Goal: Task Accomplishment & Management: Manage account settings

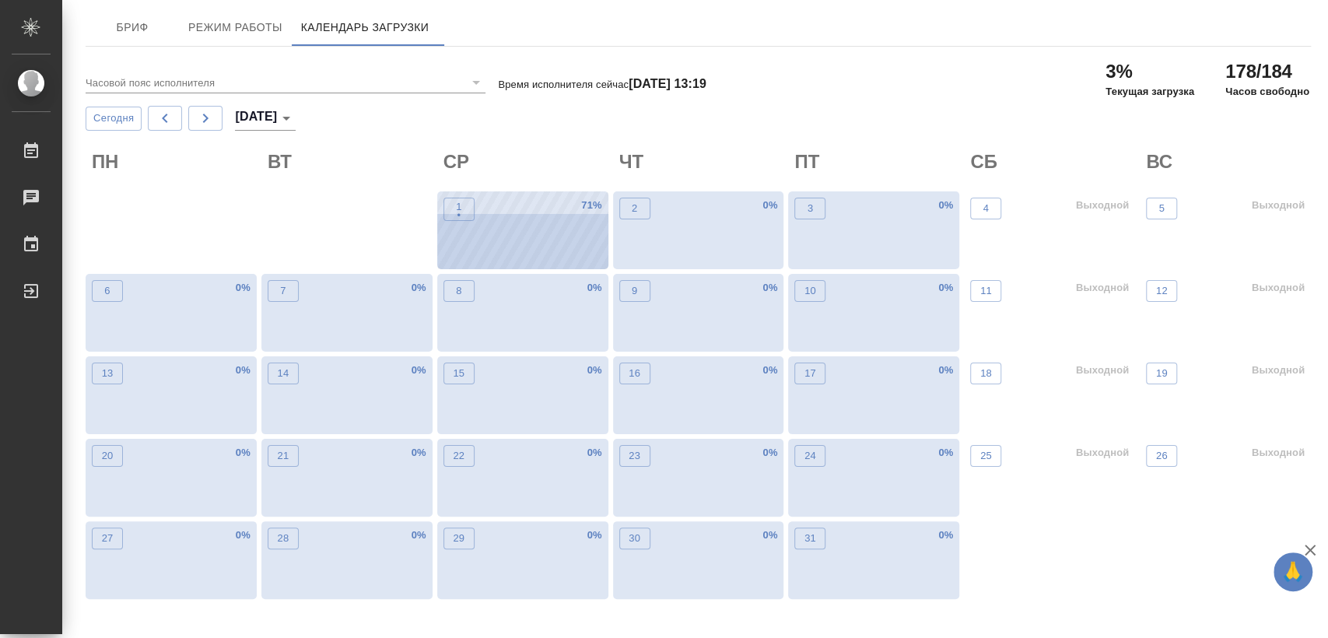
click at [510, 254] on div "1 • 71 %" at bounding box center [522, 230] width 171 height 78
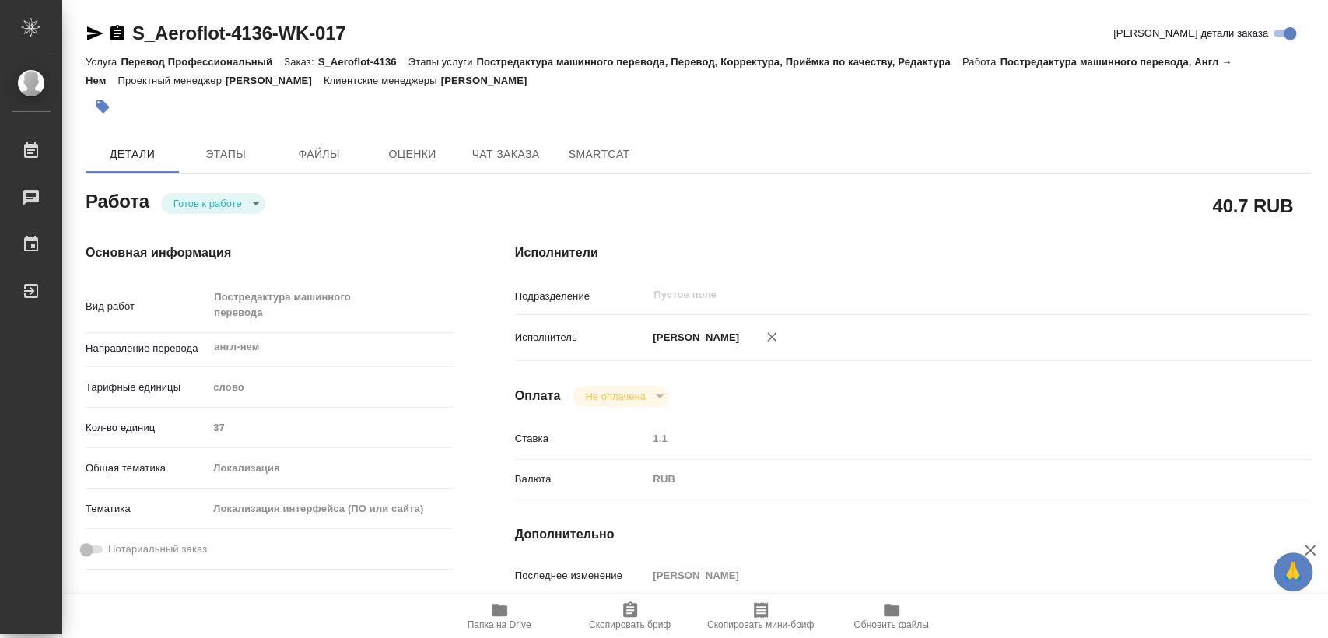
click at [259, 209] on body "🙏 .cls-1 fill:#fff; AWATERA Kozinets Larisa Работы Чаты График Выйти S_Aeroflot…" at bounding box center [664, 319] width 1328 height 638
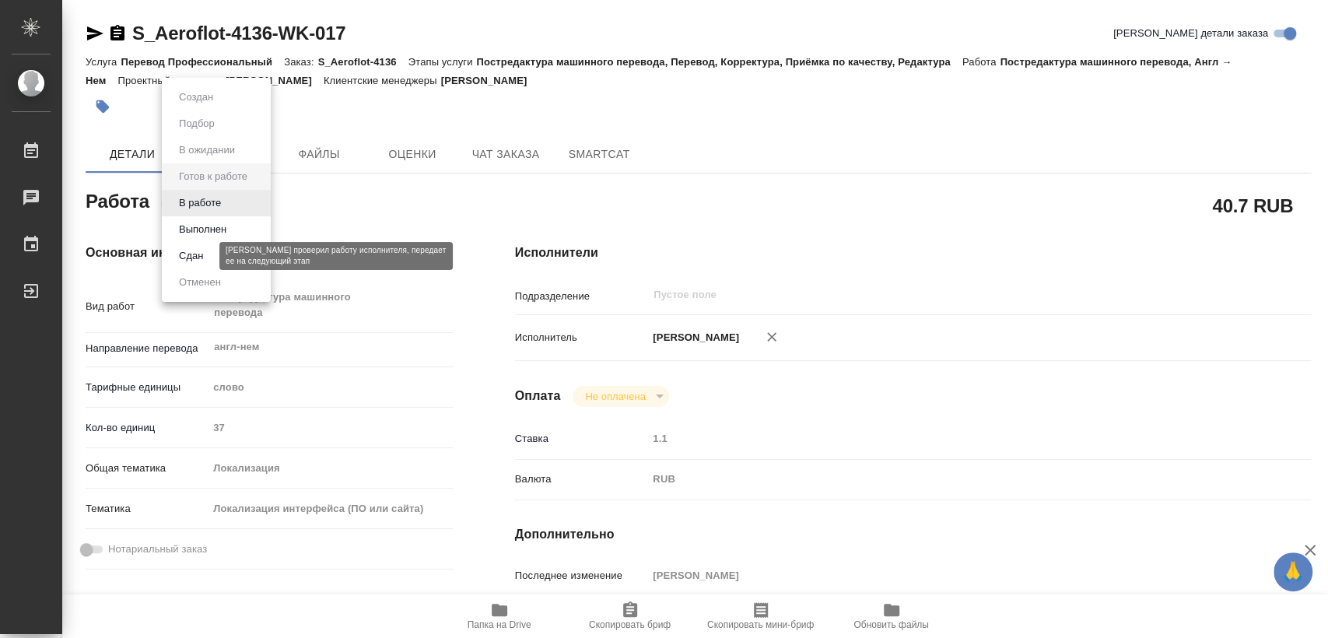
click at [196, 257] on button "Сдан" at bounding box center [190, 255] width 33 height 17
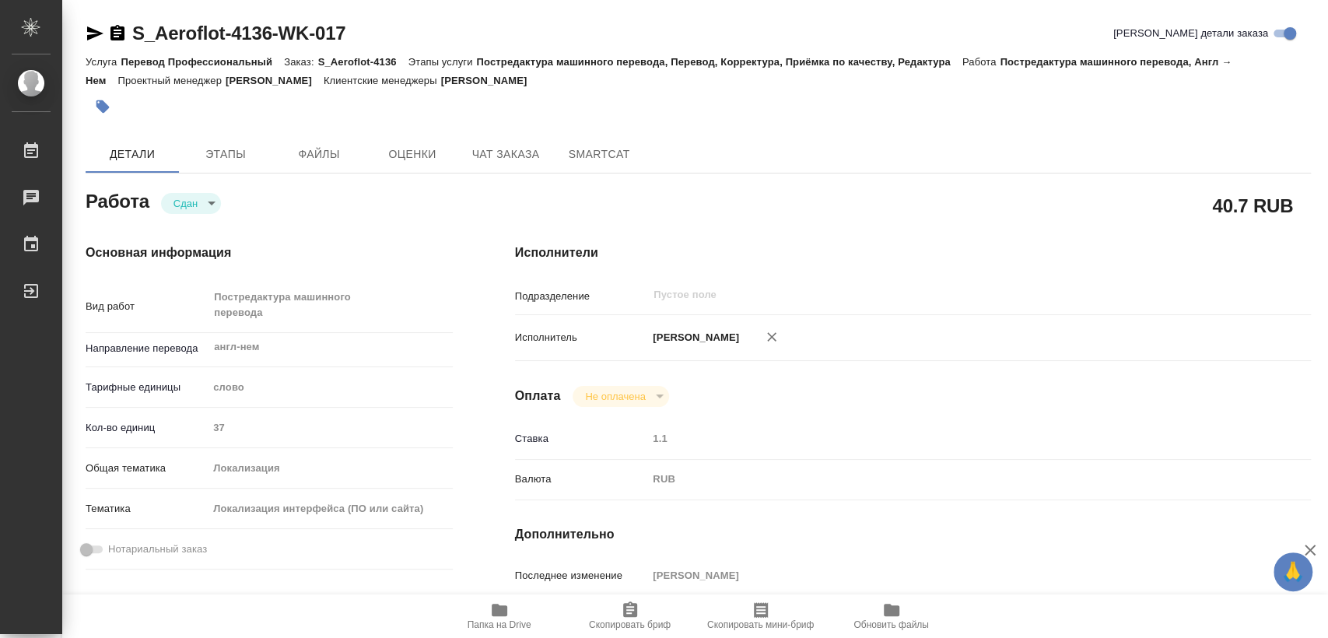
type textarea "x"
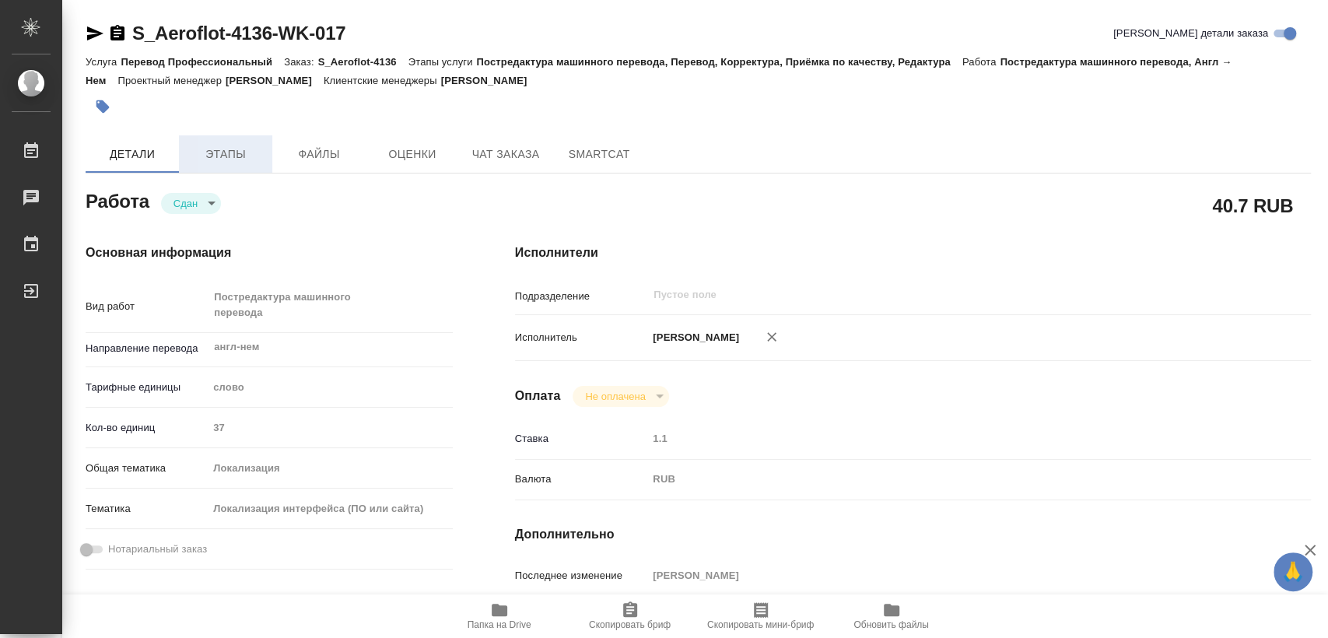
type textarea "x"
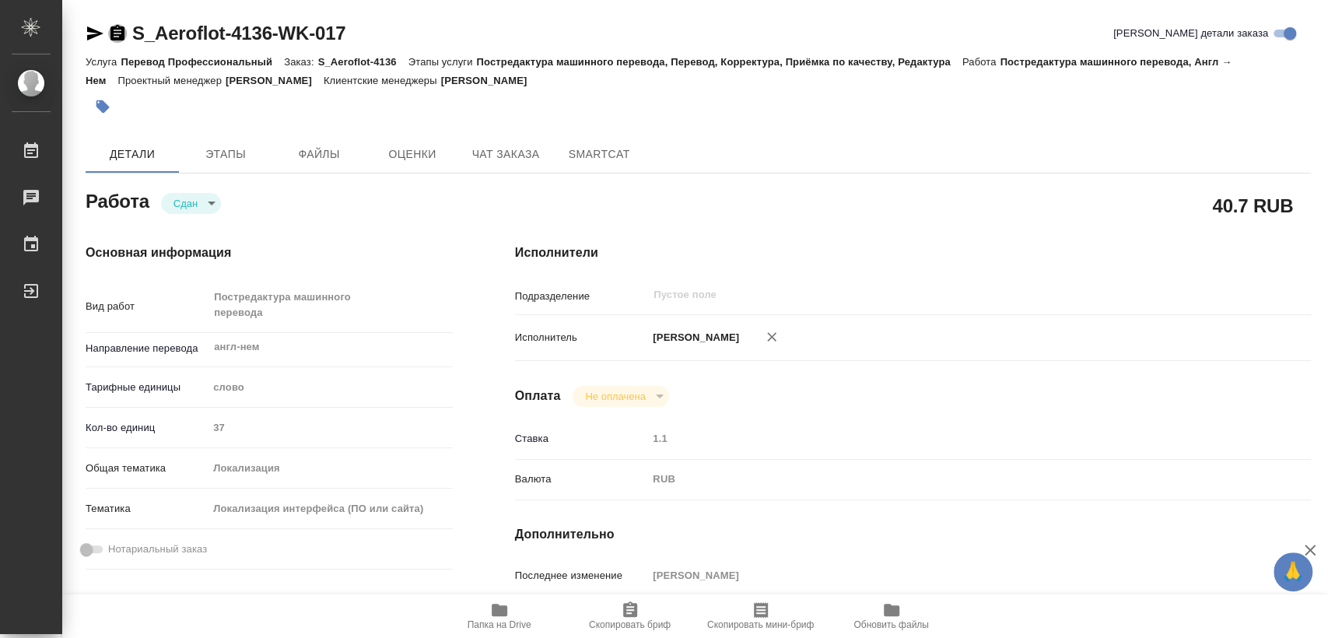
click at [118, 35] on icon "button" at bounding box center [117, 33] width 14 height 16
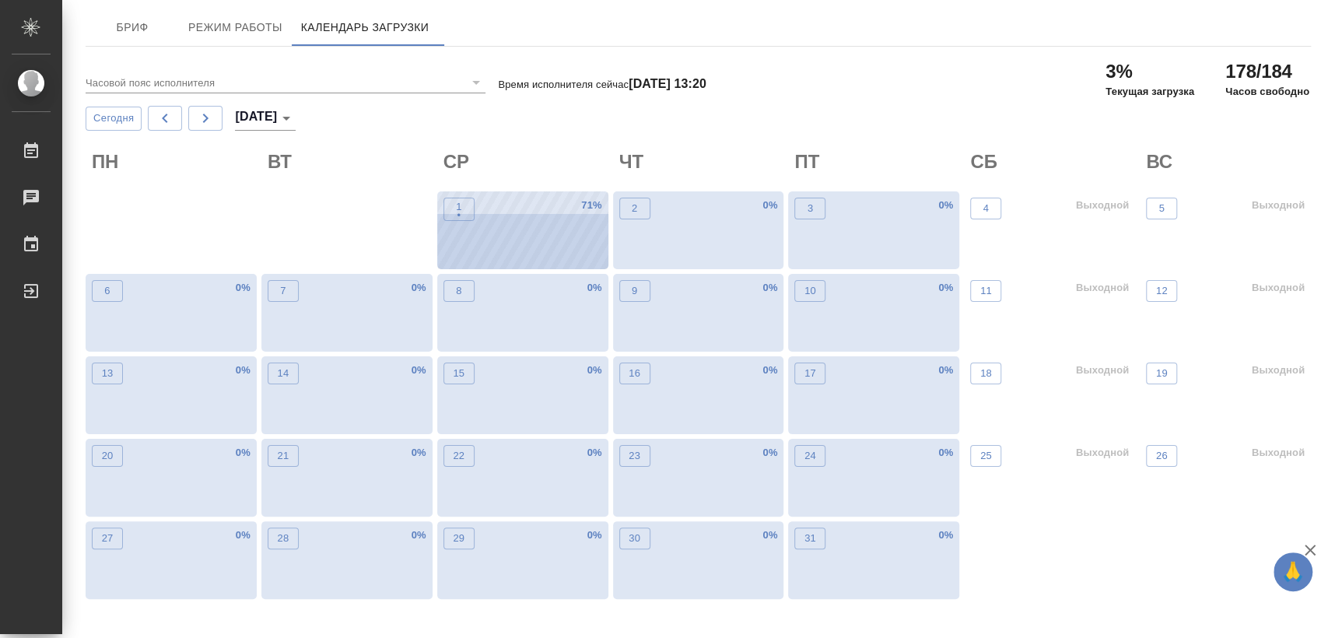
click at [495, 244] on div "1 • 71 %" at bounding box center [522, 230] width 171 height 78
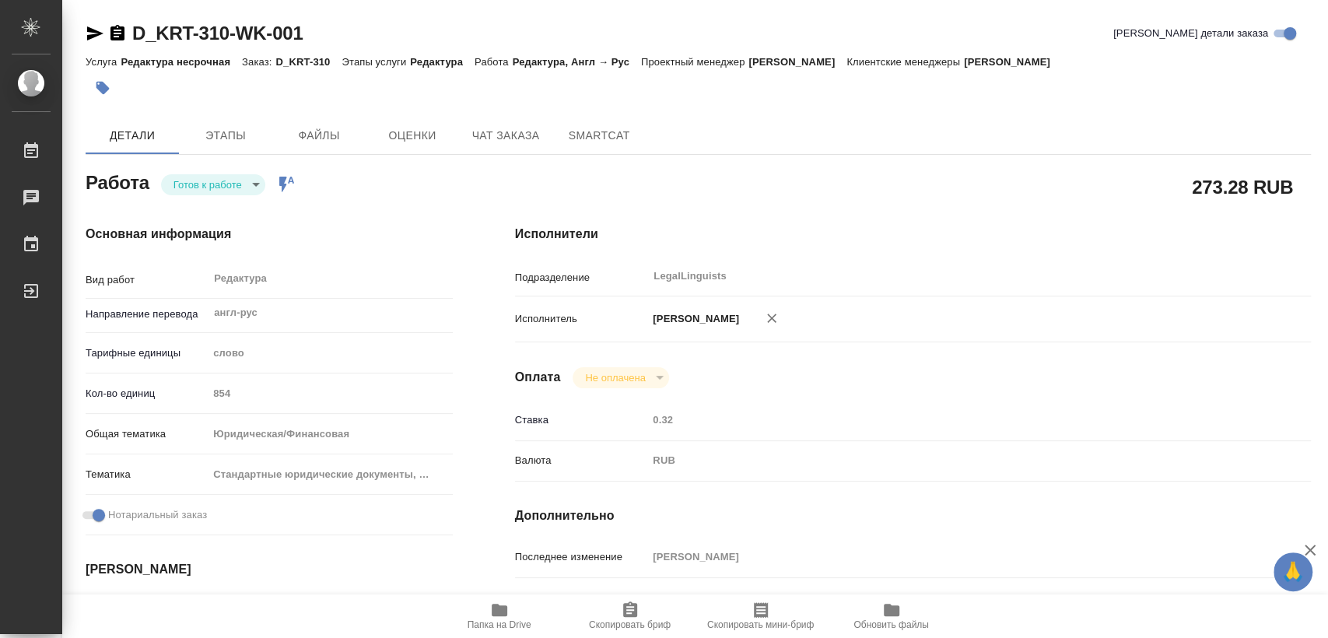
click at [261, 182] on body "🙏 .cls-1 fill:#fff; AWATERA Kozinets Larisa Работы Чаты График Выйти D_KRT-310-…" at bounding box center [664, 319] width 1328 height 638
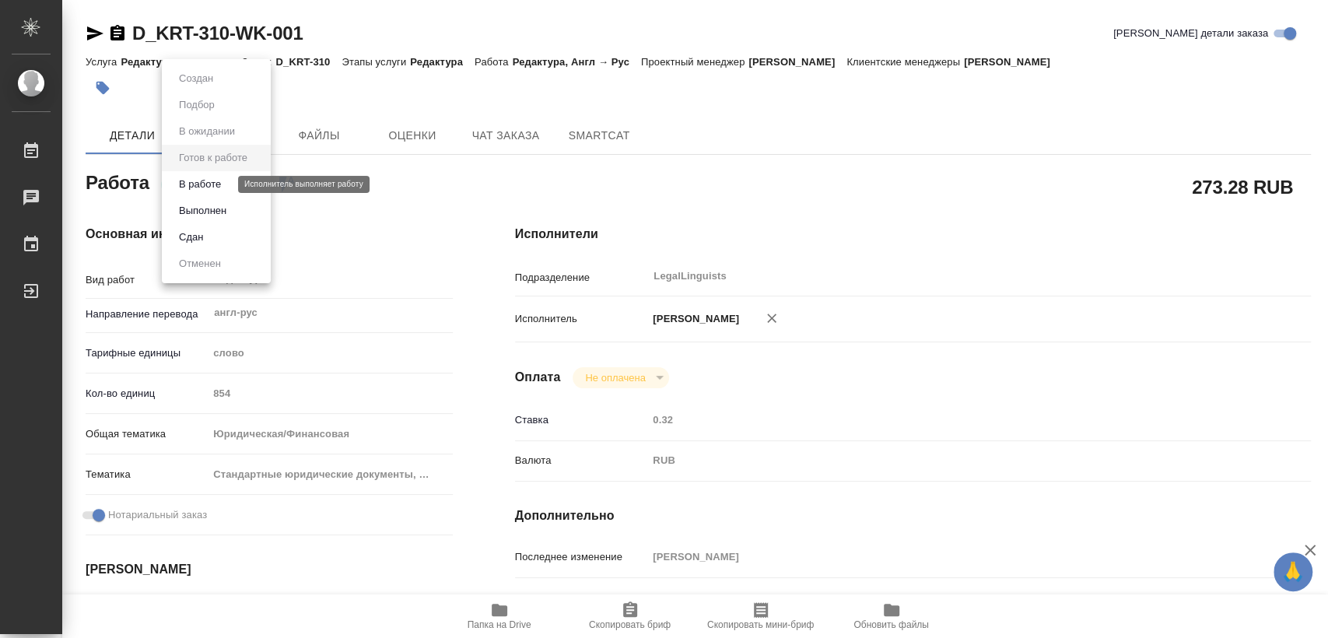
click at [222, 184] on button "В работе" at bounding box center [199, 184] width 51 height 17
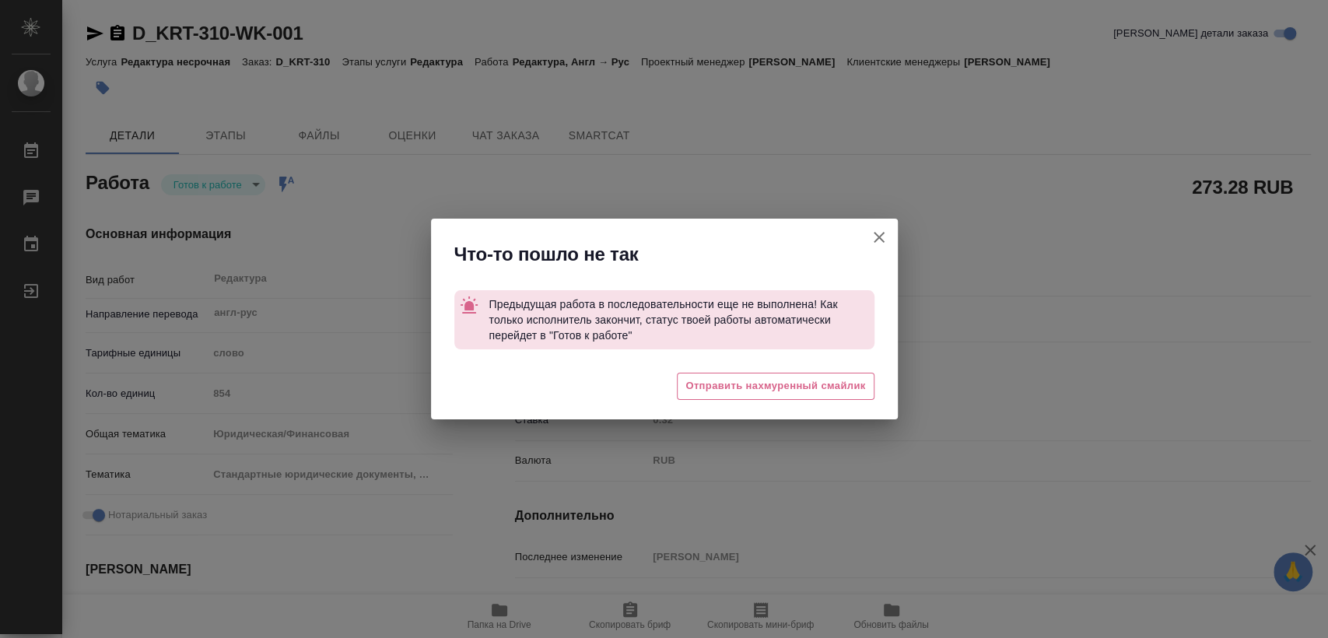
type textarea "x"
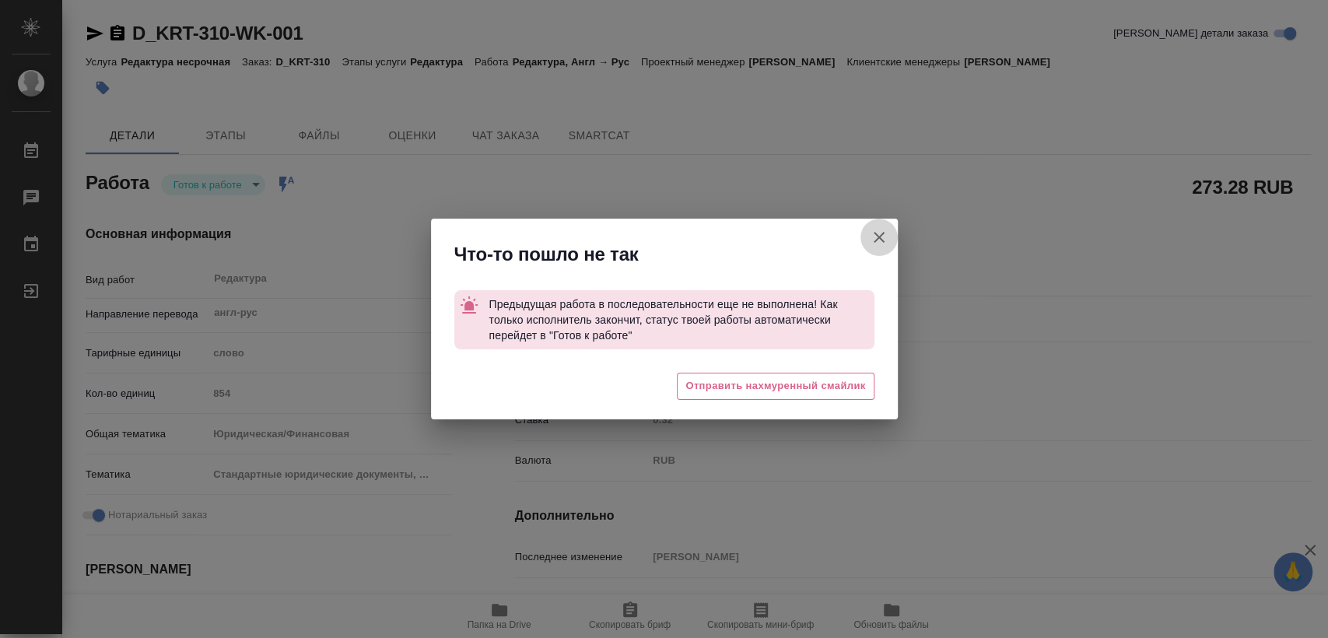
click at [884, 232] on icon "button" at bounding box center [879, 237] width 19 height 19
type textarea "x"
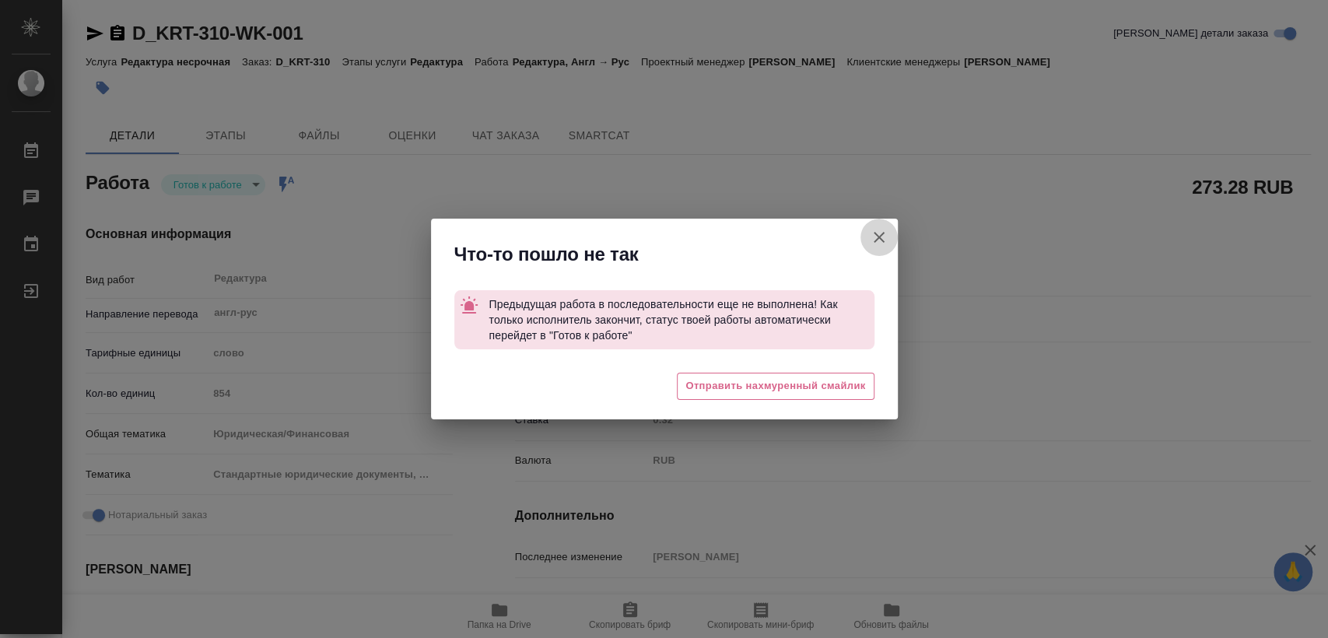
type textarea "x"
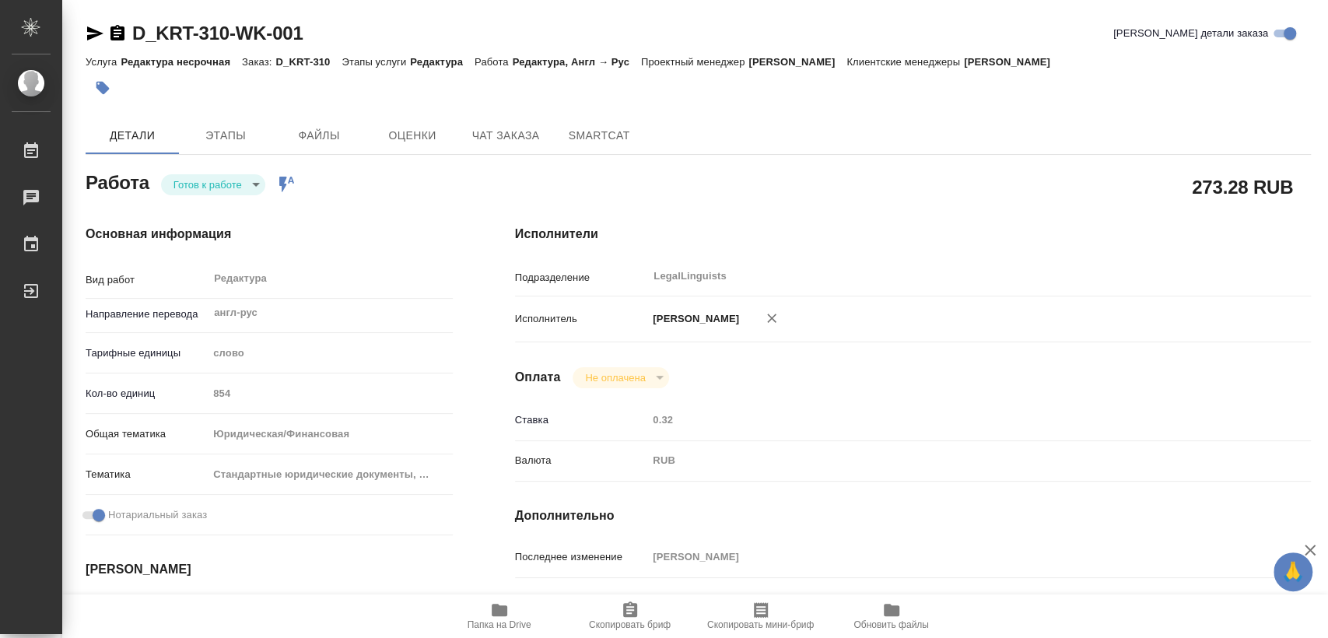
click at [265, 187] on body "🙏 .cls-1 fill:#fff; AWATERA Kozinets Larisa Работы 0 Чаты График Выйти D_KRT-31…" at bounding box center [664, 319] width 1328 height 638
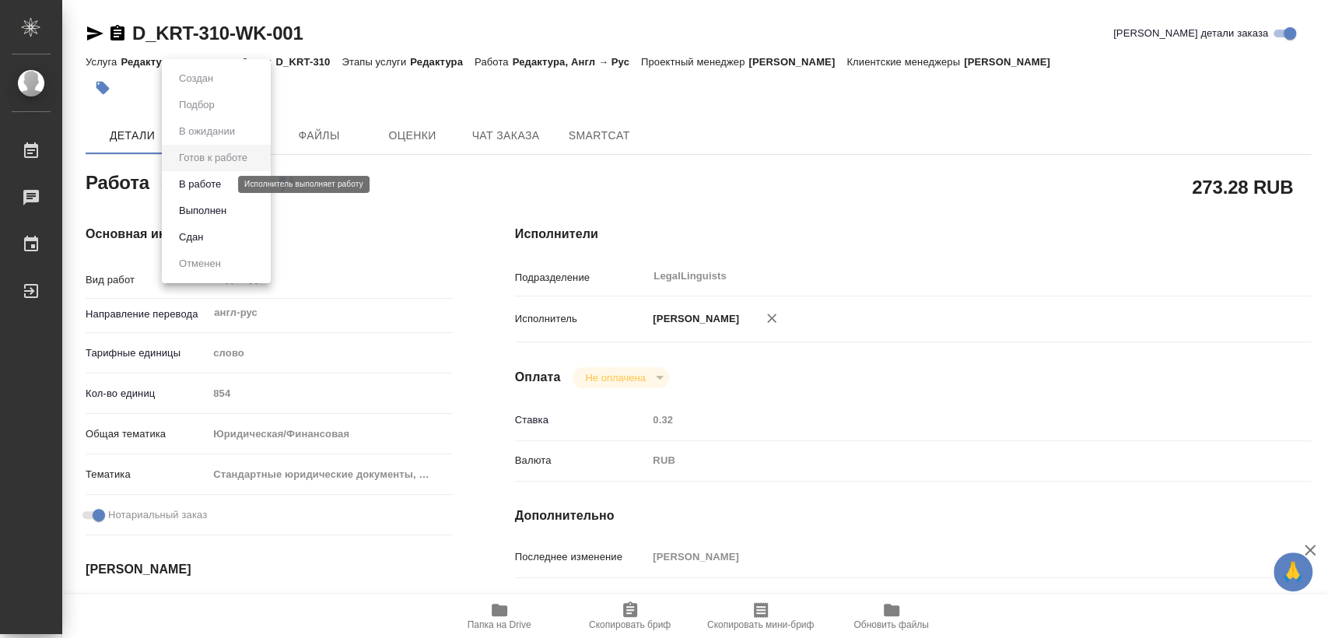
click at [205, 189] on button "В работе" at bounding box center [199, 184] width 51 height 17
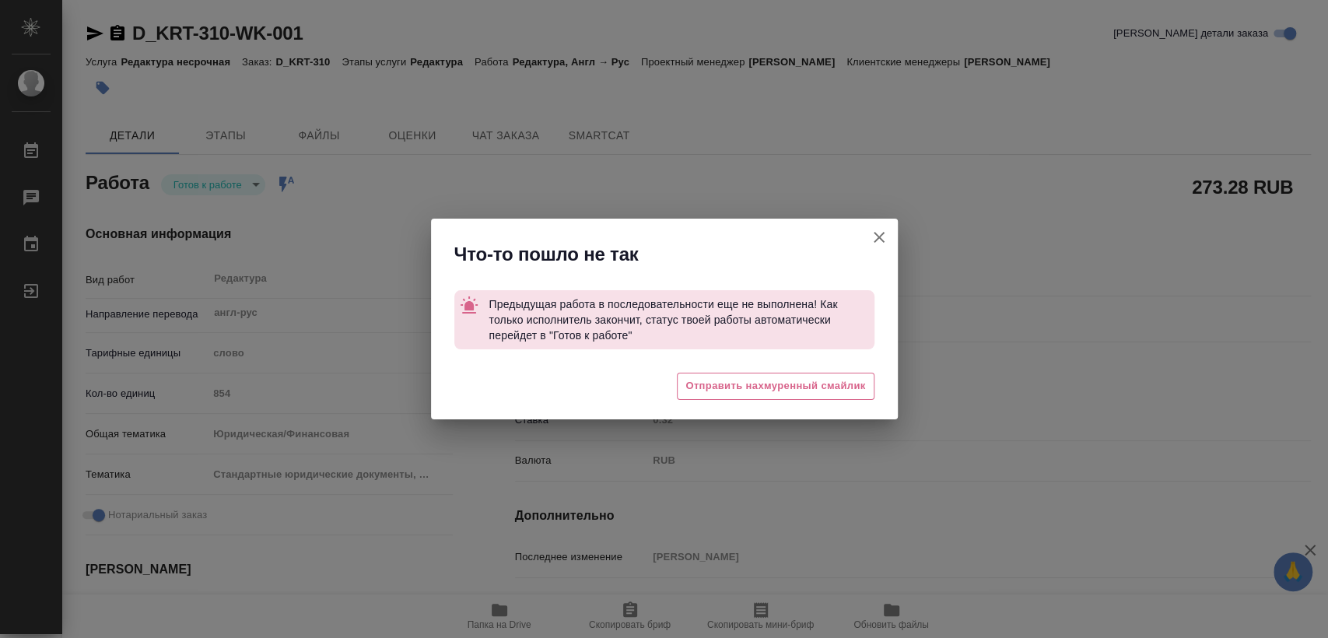
type textarea "x"
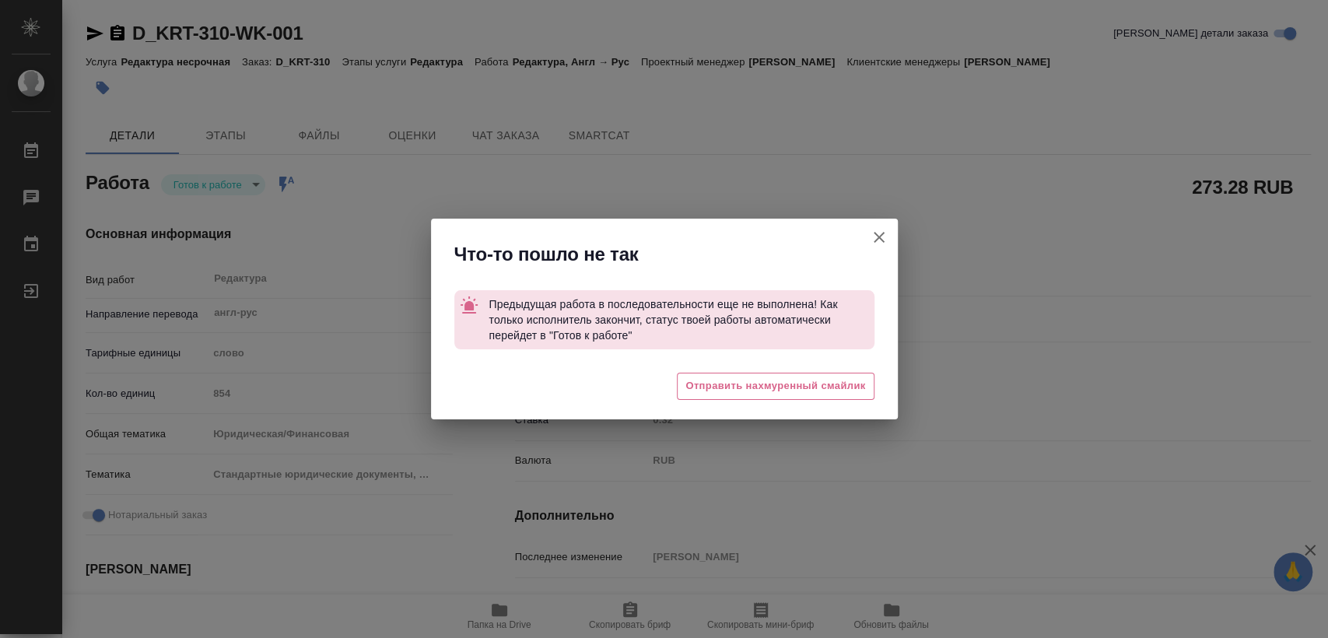
type textarea "x"
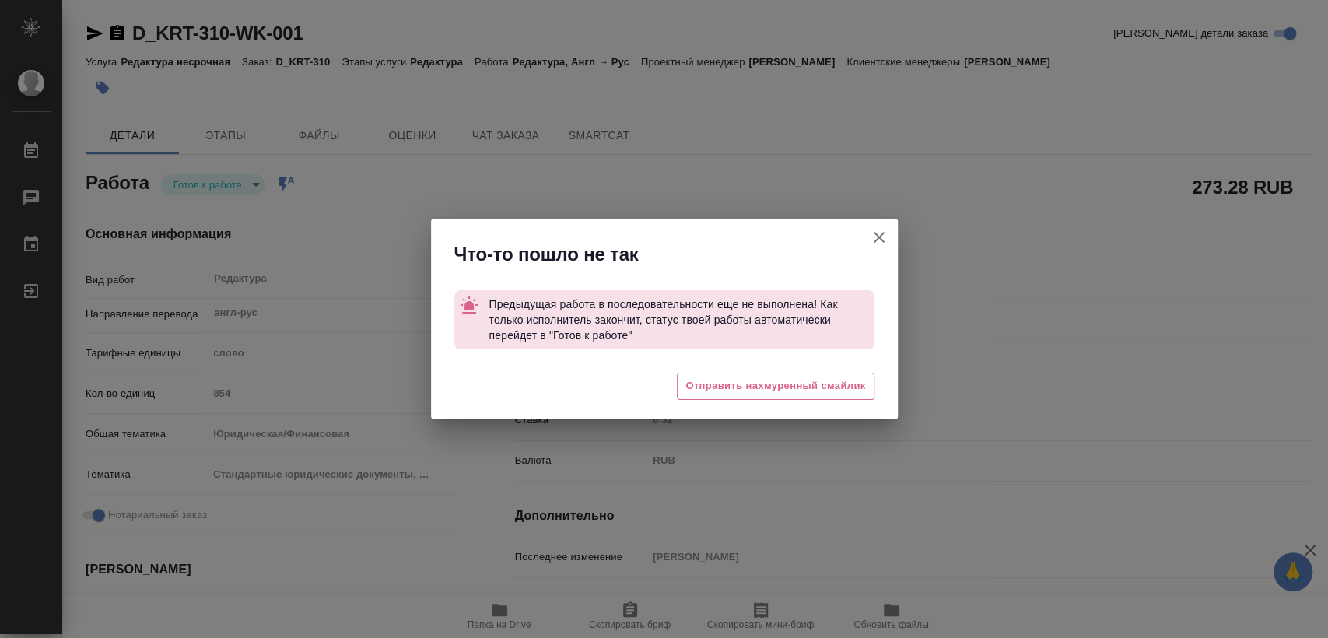
click at [877, 236] on icon "button" at bounding box center [879, 237] width 11 height 11
type textarea "x"
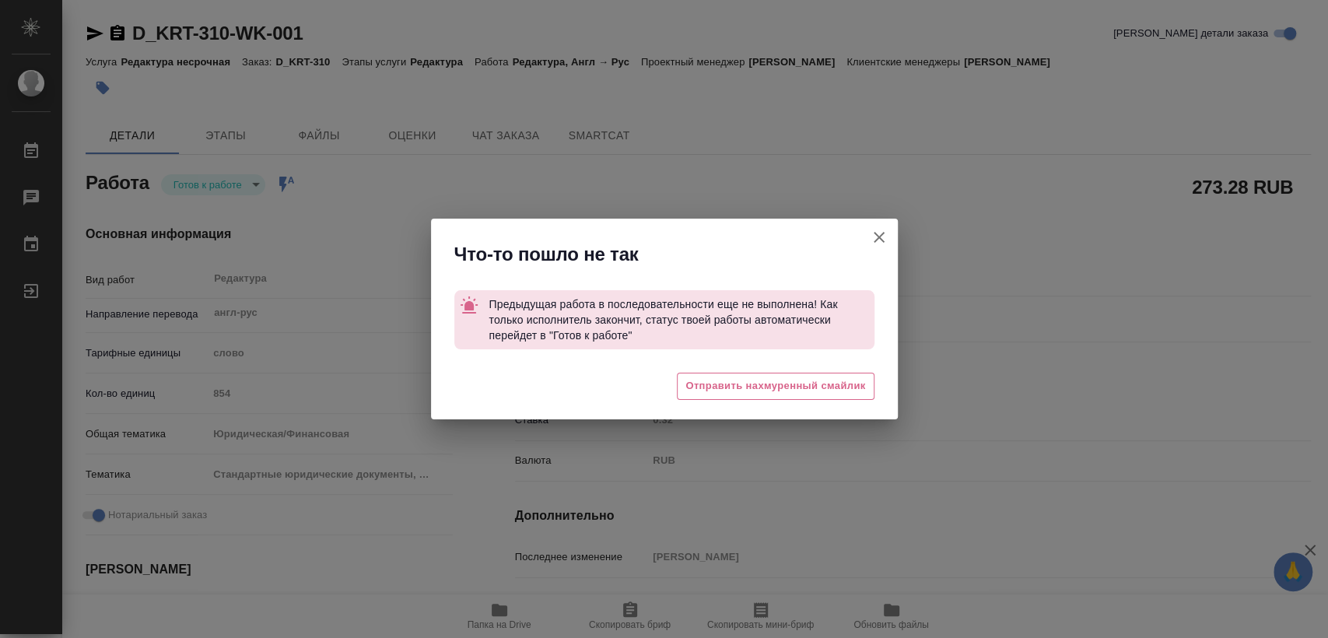
type textarea "x"
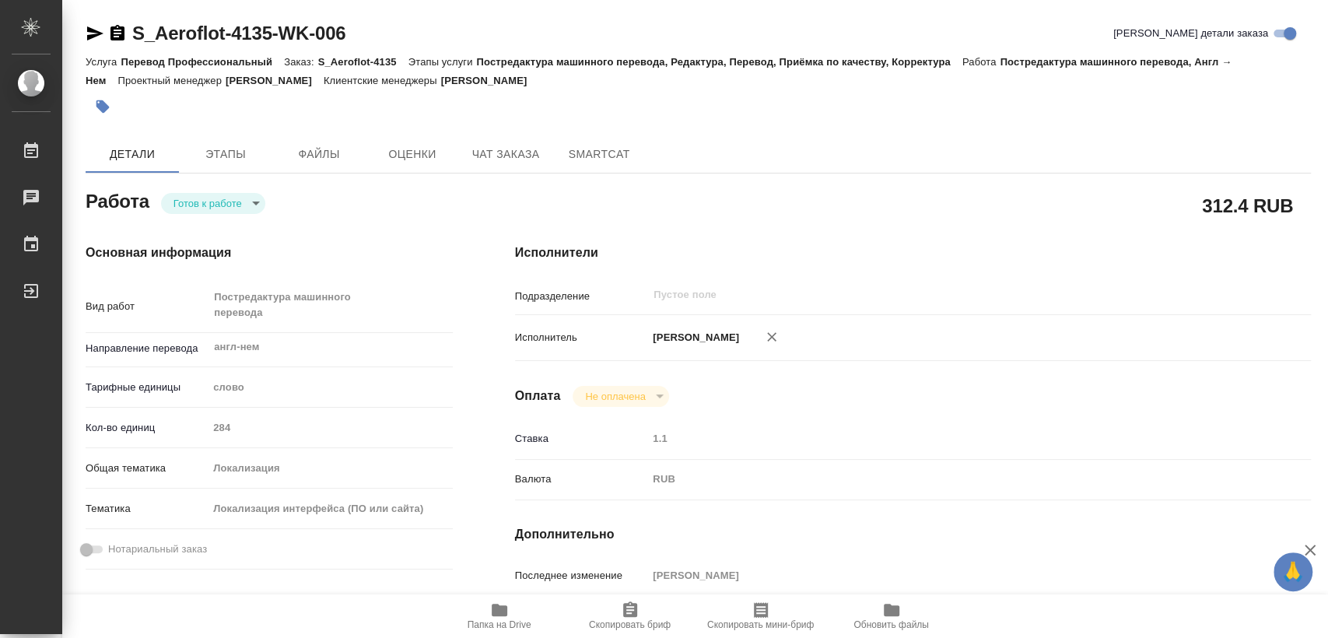
click at [260, 206] on body "🙏 .cls-1 fill:#fff; AWATERA Kozinets [PERSON_NAME] Чаты График Выйти S_Aeroflot…" at bounding box center [664, 319] width 1328 height 638
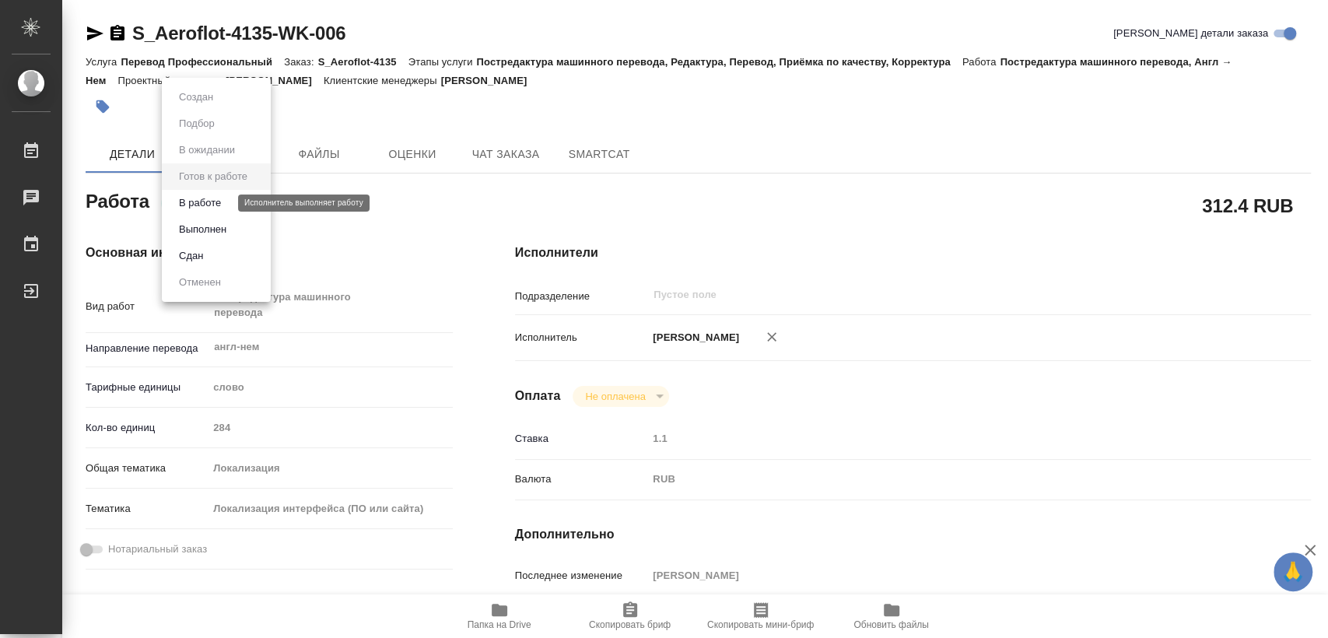
click at [202, 203] on button "В работе" at bounding box center [199, 202] width 51 height 17
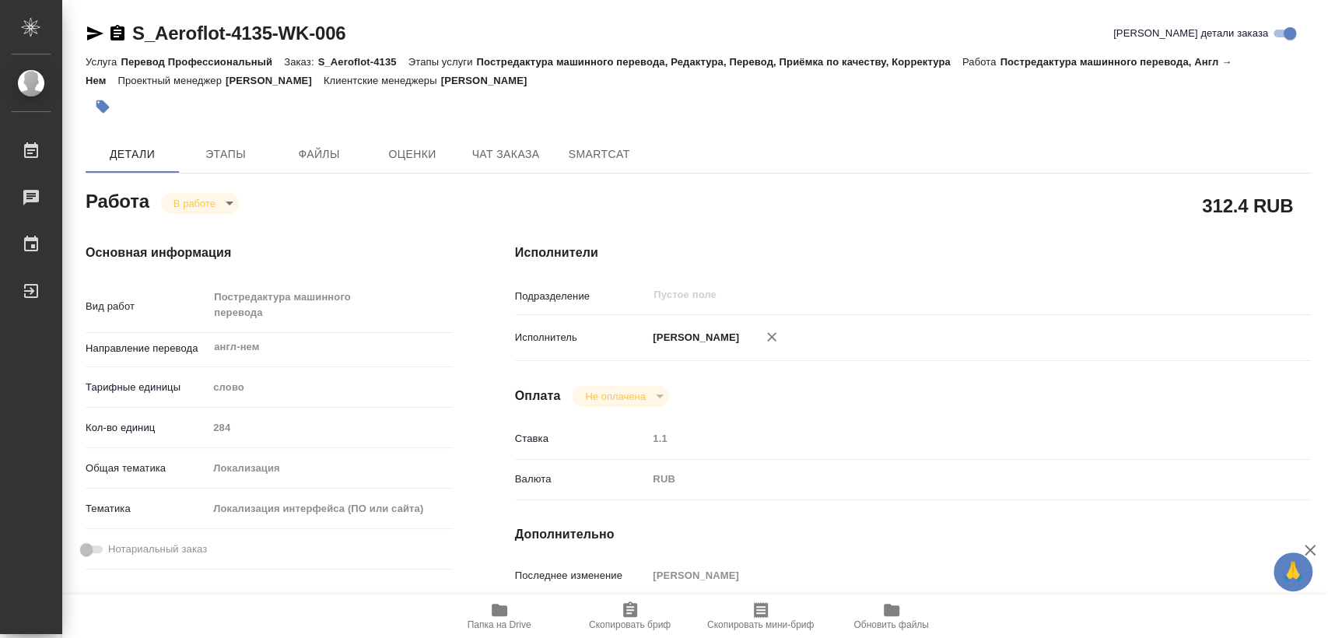
type textarea "x"
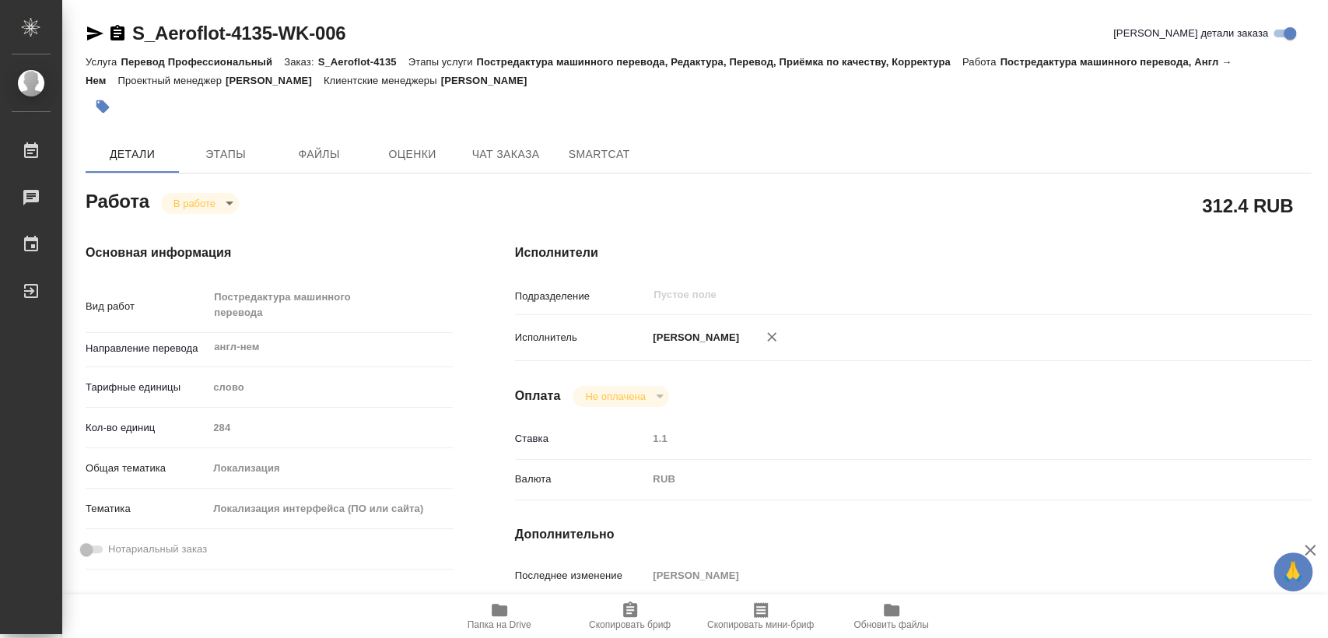
type textarea "x"
